Goal: Check status: Check status

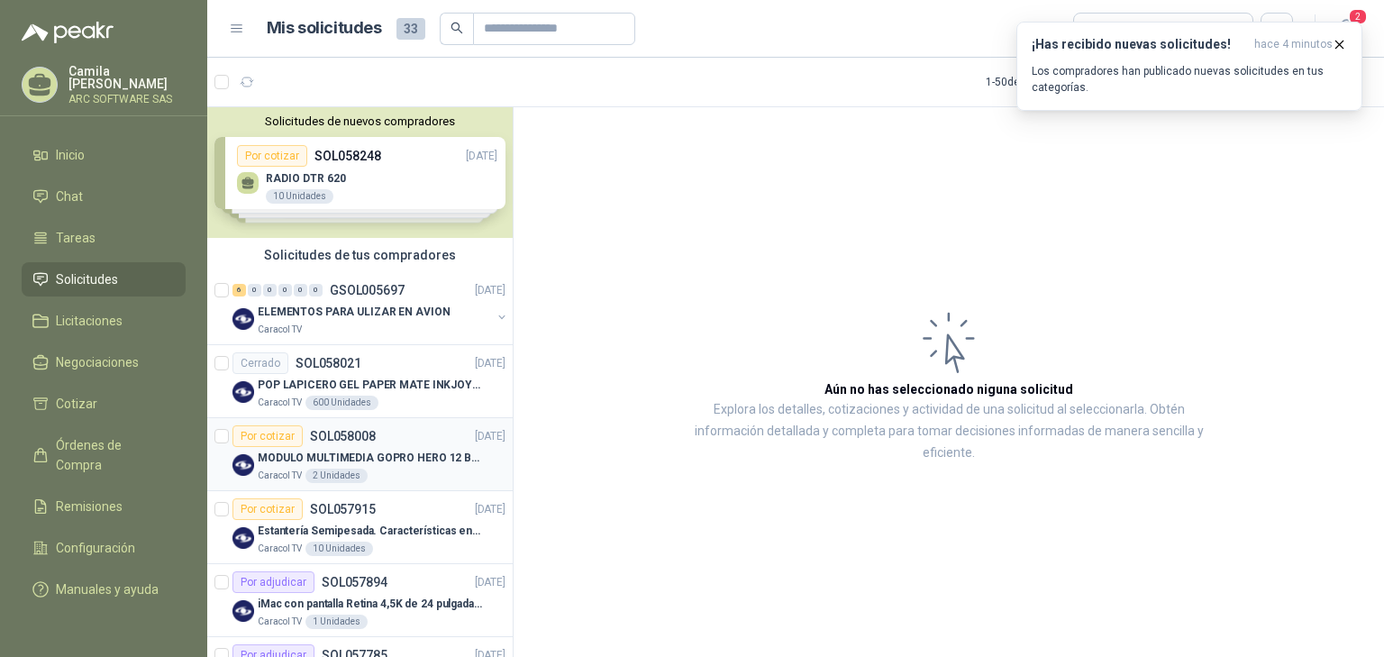
click at [371, 451] on p "MODULO MULTIMEDIA GOPRO HERO 12 BLACK" at bounding box center [370, 458] width 224 height 17
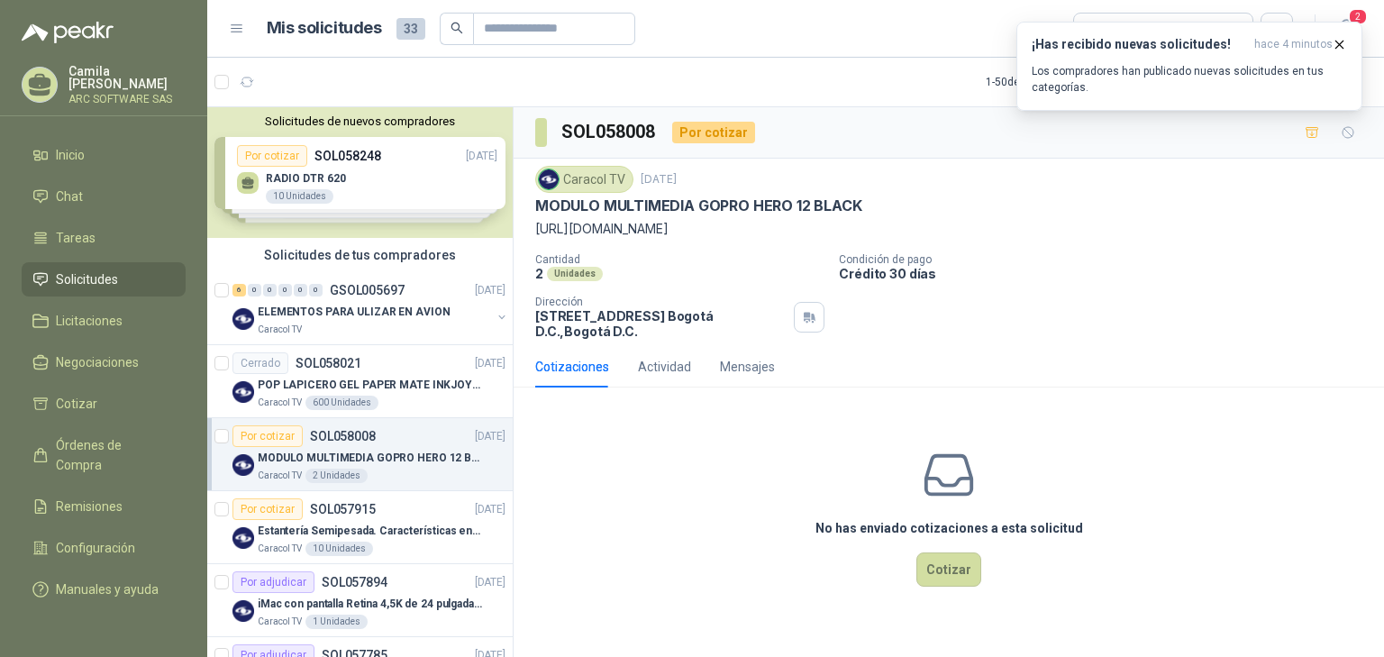
drag, startPoint x: 837, startPoint y: 227, endPoint x: 720, endPoint y: 245, distance: 118.5
click at [720, 245] on div "Caracol TV [DATE] MODULO MULTIMEDIA GOPRO HERO 12 BLACK [URL][DOMAIN_NAME] Cant…" at bounding box center [948, 252] width 827 height 173
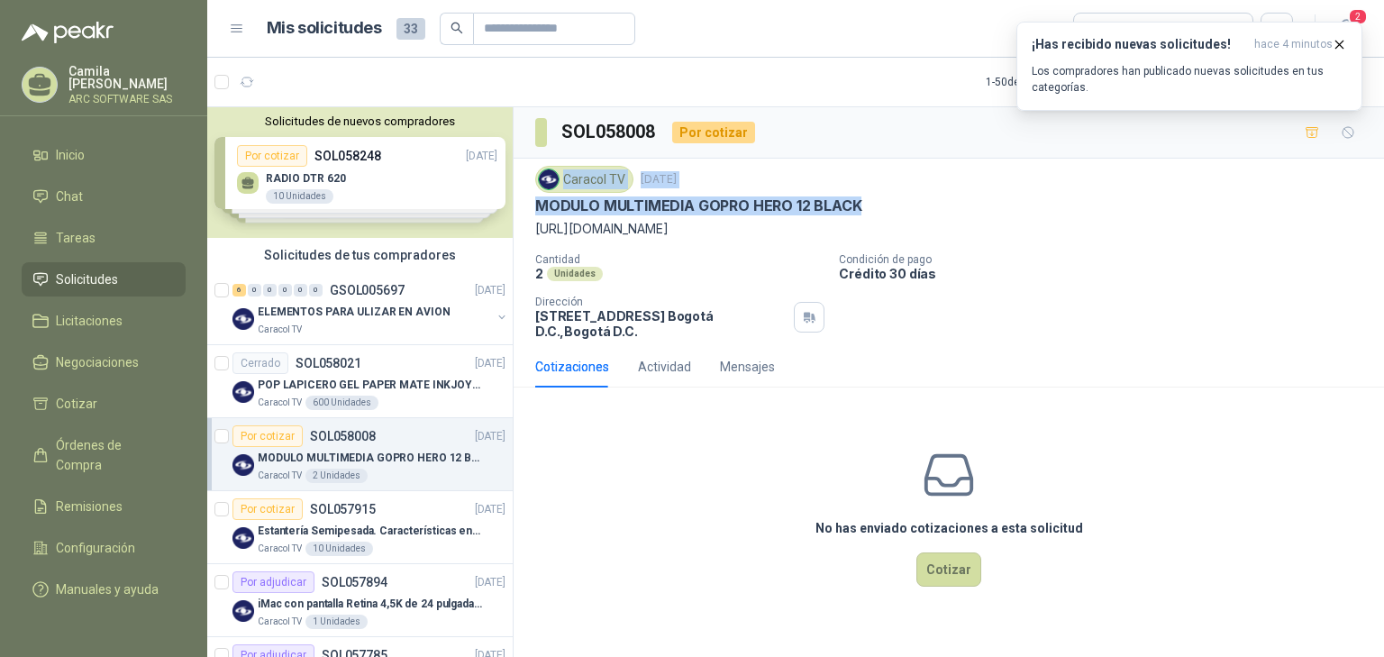
drag, startPoint x: 871, startPoint y: 203, endPoint x: 545, endPoint y: 203, distance: 325.3
click at [520, 195] on div "Caracol TV [DATE] MODULO MULTIMEDIA GOPRO HERO 12 BLACK [URL][DOMAIN_NAME] Cant…" at bounding box center [949, 252] width 871 height 187
copy p "MODULO MULTIMEDIA GOPRO HERO 12 BLACK"
